Goal: Task Accomplishment & Management: Manage account settings

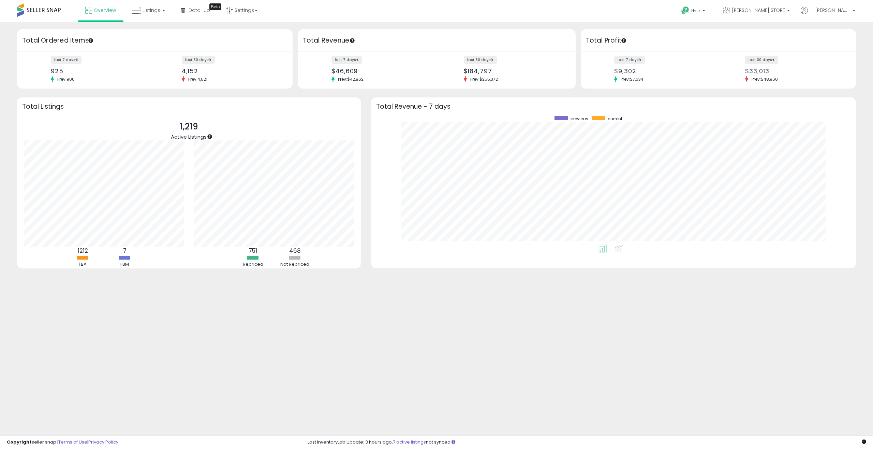
scroll to position [129, 471]
click at [163, 12] on link "Listings" at bounding box center [148, 10] width 43 height 20
click at [153, 29] on icon at bounding box center [154, 33] width 30 height 9
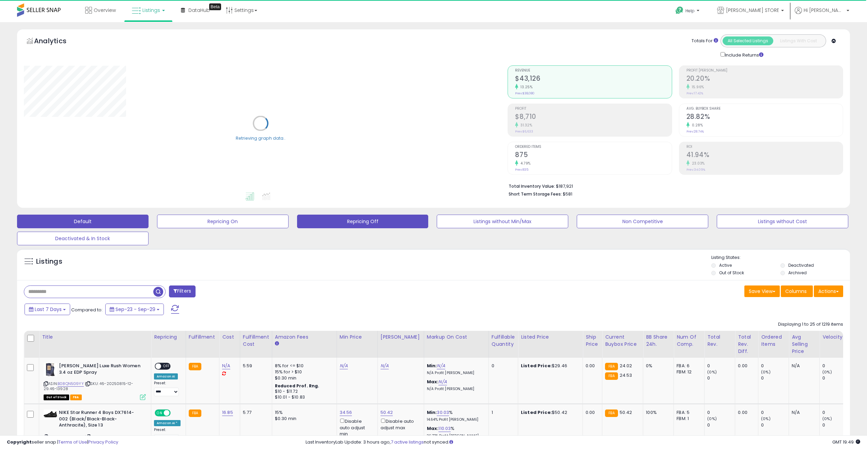
click at [335, 223] on button "Repricing Off" at bounding box center [363, 222] width 132 height 14
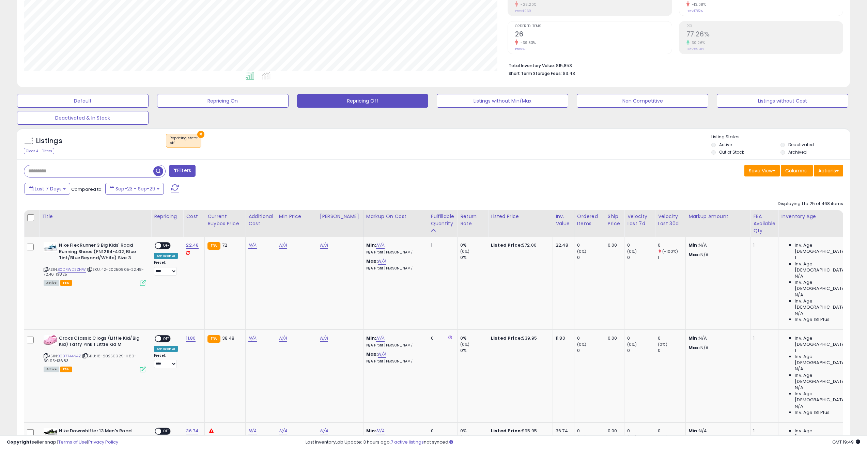
scroll to position [121, 0]
click at [228, 105] on button "Repricing On" at bounding box center [223, 101] width 132 height 14
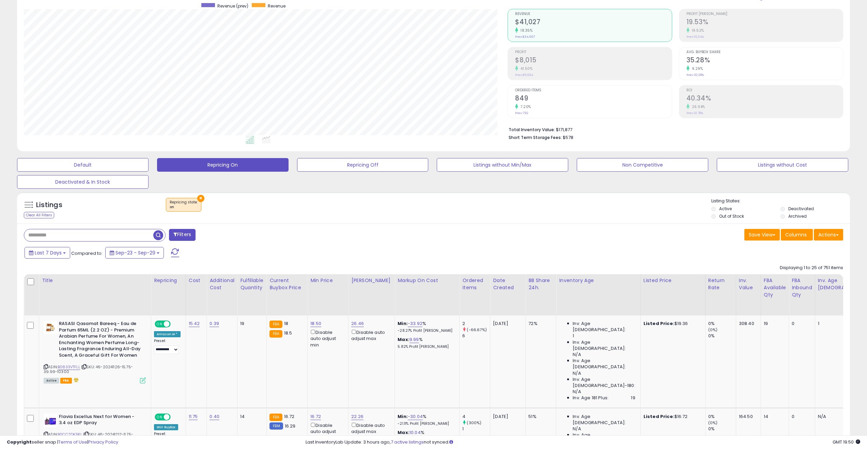
scroll to position [58, 0]
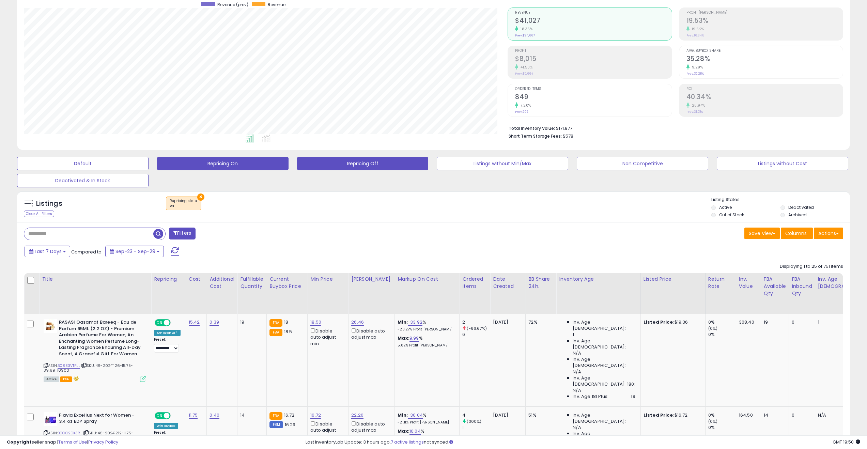
click at [376, 164] on button "Repricing Off" at bounding box center [363, 164] width 132 height 14
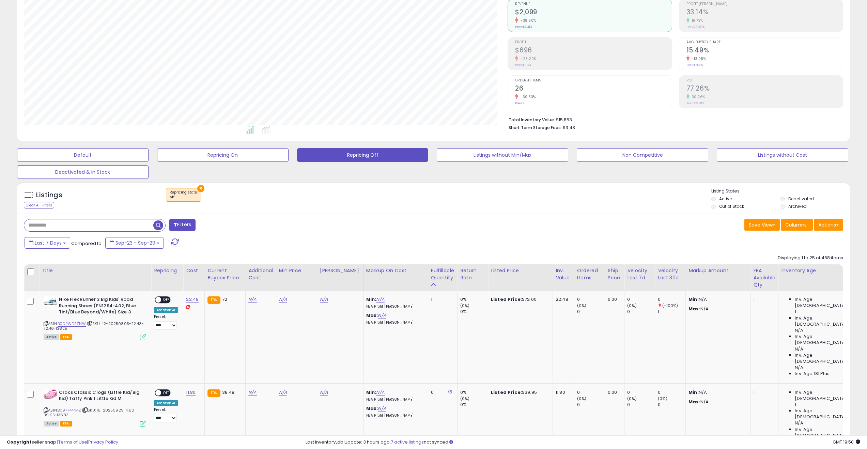
scroll to position [69, 0]
